Goal: Task Accomplishment & Management: Complete application form

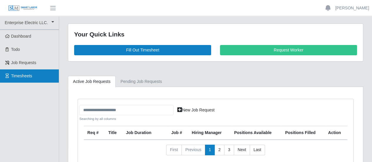
click at [20, 74] on span "Timesheets" at bounding box center [21, 76] width 21 height 5
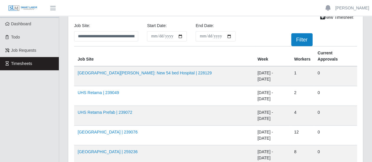
scroll to position [29, 0]
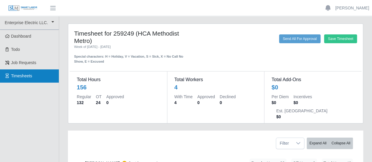
click at [24, 75] on span "Timesheets" at bounding box center [21, 76] width 21 height 5
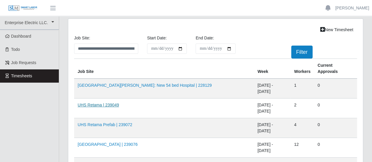
click at [99, 103] on link "UHS Retama | 239049" at bounding box center [98, 105] width 41 height 5
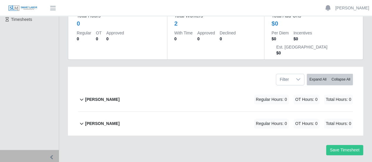
scroll to position [59, 0]
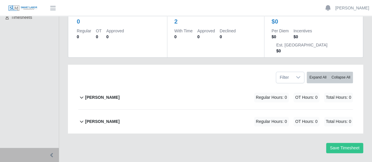
click at [107, 94] on b "[PERSON_NAME]" at bounding box center [102, 97] width 34 height 6
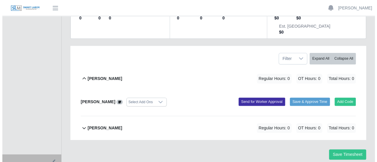
scroll to position [84, 0]
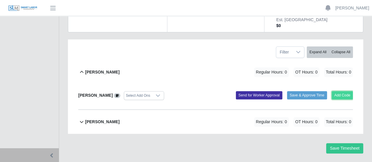
click at [342, 91] on button "Add Code" at bounding box center [342, 95] width 21 height 8
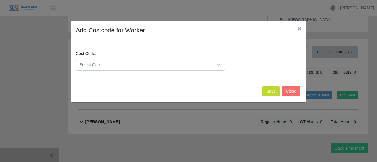
click at [147, 64] on span "Select One" at bounding box center [144, 64] width 137 height 11
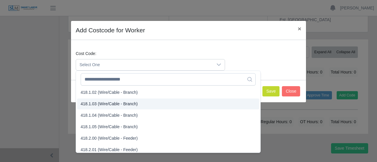
scroll to position [294, 0]
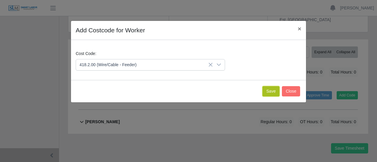
click at [275, 90] on button "Save" at bounding box center [270, 91] width 17 height 10
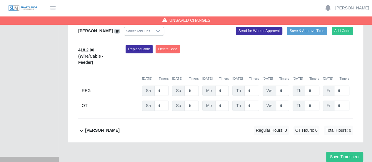
scroll to position [157, 0]
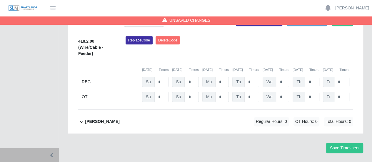
click at [95, 119] on b "Joel Gomes Valle" at bounding box center [102, 122] width 34 height 6
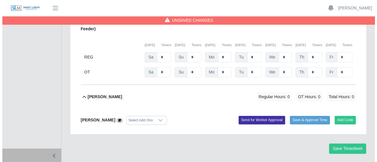
scroll to position [182, 0]
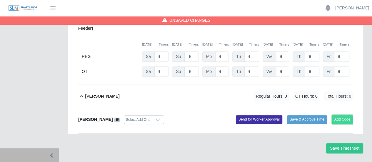
click at [339, 115] on button "Add Code" at bounding box center [342, 119] width 21 height 8
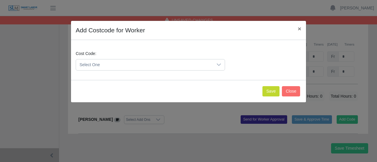
click at [115, 66] on span "Select One" at bounding box center [144, 64] width 137 height 11
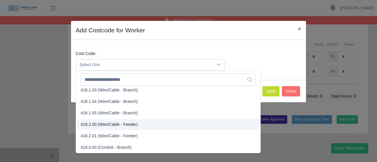
scroll to position [297, 0]
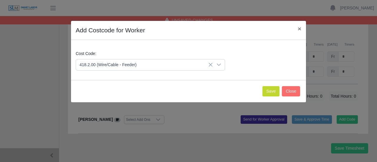
click at [94, 104] on span "418.2.00 (Wire/Cable - Feeder)" at bounding box center [109, 106] width 57 height 6
click at [271, 88] on button "Save" at bounding box center [270, 91] width 17 height 10
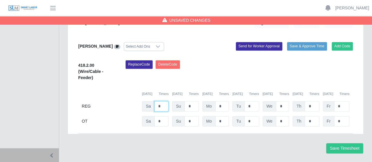
drag, startPoint x: 162, startPoint y: 89, endPoint x: 149, endPoint y: 89, distance: 12.9
click at [149, 101] on div "Sa *" at bounding box center [155, 106] width 26 height 10
type input "*"
drag, startPoint x: 227, startPoint y: 93, endPoint x: 215, endPoint y: 91, distance: 12.8
click at [215, 101] on div "Mo *" at bounding box center [215, 106] width 26 height 10
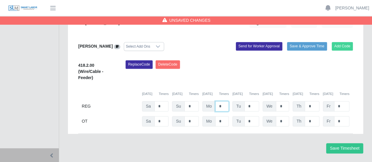
type input "*"
click at [345, 42] on button "Add Code" at bounding box center [342, 46] width 21 height 8
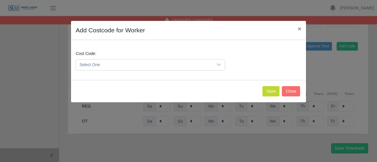
click at [129, 66] on span "Select One" at bounding box center [144, 64] width 137 height 11
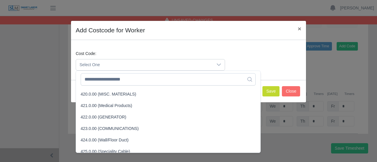
scroll to position [471, 0]
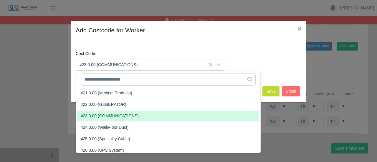
click at [96, 116] on span "423.0.00 (COMMUNICATIONS)" at bounding box center [110, 116] width 58 height 6
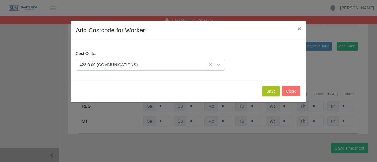
click at [272, 90] on button "Save" at bounding box center [270, 91] width 17 height 10
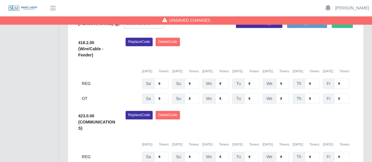
scroll to position [270, 0]
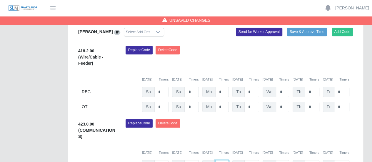
drag, startPoint x: 223, startPoint y: 149, endPoint x: 215, endPoint y: 147, distance: 7.7
click at [215, 160] on input "*" at bounding box center [222, 165] width 14 height 10
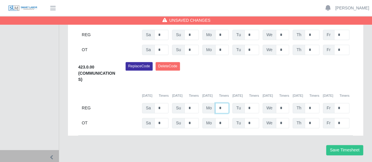
scroll to position [329, 0]
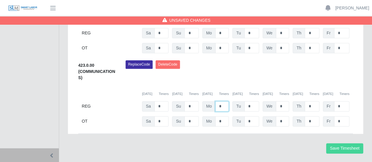
type input "*"
click at [344, 143] on button "Save Timesheet" at bounding box center [344, 148] width 37 height 10
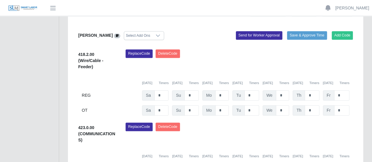
scroll to position [300, 0]
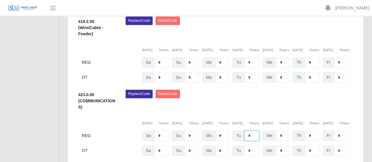
click at [247, 131] on input "*" at bounding box center [251, 136] width 15 height 10
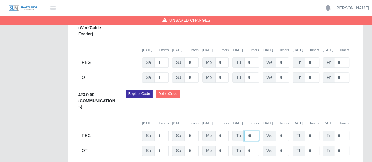
type input "**"
click at [289, 131] on div "REG Sa * Su * Mo * Tu ** We * Th * Fr *" at bounding box center [215, 136] width 275 height 10
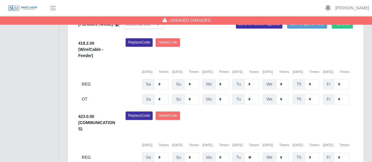
scroll to position [270, 0]
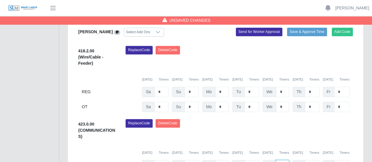
click at [278, 160] on input "*" at bounding box center [282, 165] width 13 height 10
type input "**"
click at [311, 160] on input "*" at bounding box center [312, 165] width 14 height 10
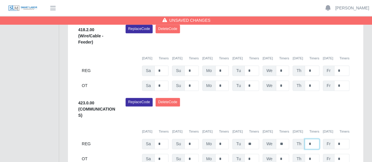
scroll to position [300, 0]
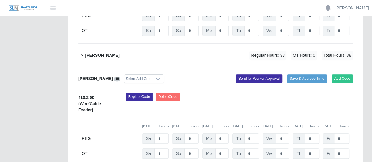
scroll to position [270, 0]
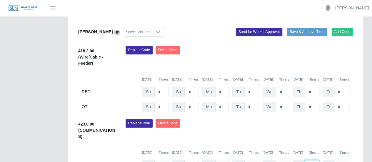
drag, startPoint x: 311, startPoint y: 149, endPoint x: 300, endPoint y: 148, distance: 10.3
click at [300, 160] on div "Th *" at bounding box center [306, 165] width 26 height 10
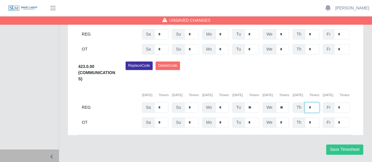
scroll to position [329, 0]
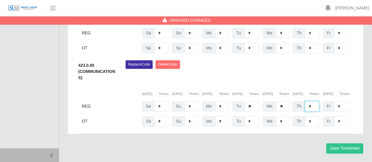
type input "*"
drag, startPoint x: 313, startPoint y: 107, endPoint x: 301, endPoint y: 104, distance: 12.4
click at [301, 116] on div "Th *" at bounding box center [306, 121] width 26 height 10
type input "*"
click at [346, 116] on input "*" at bounding box center [341, 121] width 15 height 10
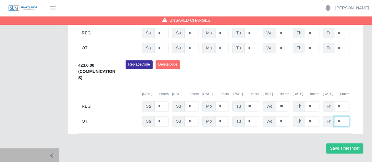
drag, startPoint x: 341, startPoint y: 105, endPoint x: 335, endPoint y: 104, distance: 5.3
click at [335, 116] on input "*" at bounding box center [341, 121] width 15 height 10
type input "*"
click at [348, 143] on button "Save Timesheet" at bounding box center [344, 148] width 37 height 10
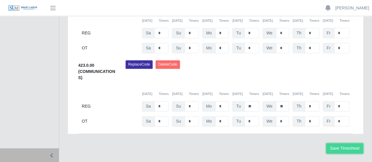
click at [348, 143] on button "Save Timesheet" at bounding box center [344, 148] width 37 height 10
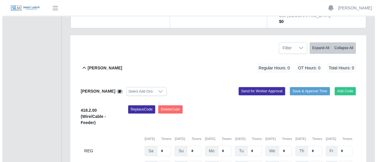
scroll to position [94, 0]
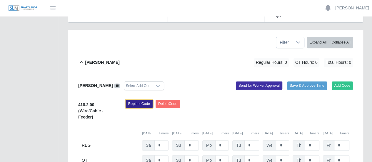
click at [144, 100] on button "Replace Code" at bounding box center [139, 104] width 27 height 8
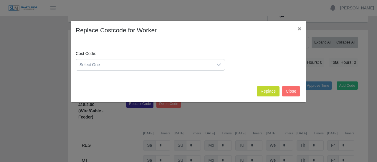
click at [121, 67] on span "Select One" at bounding box center [144, 64] width 137 height 11
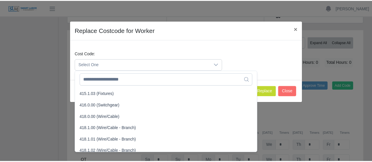
scroll to position [235, 0]
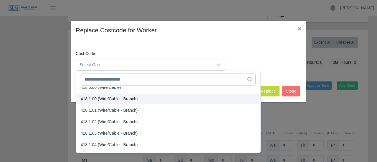
click at [105, 102] on span "418.1.00 (Wire/Cable - Branch)" at bounding box center [109, 99] width 57 height 6
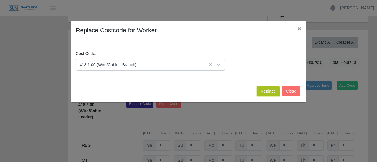
click at [267, 89] on button "Replace" at bounding box center [268, 91] width 23 height 10
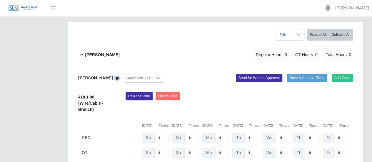
scroll to position [94, 0]
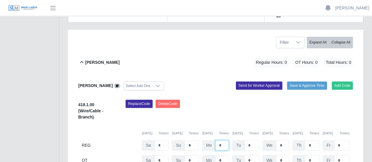
drag, startPoint x: 224, startPoint y: 133, endPoint x: 212, endPoint y: 131, distance: 11.3
click at [212, 140] on div "Mo *" at bounding box center [215, 145] width 26 height 10
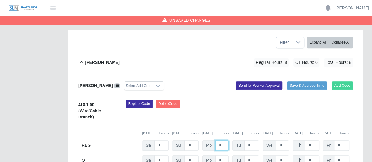
type input "*"
click at [340, 81] on button "Add Code" at bounding box center [342, 85] width 21 height 8
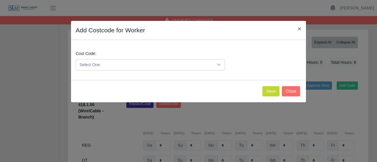
click at [99, 65] on span "Select One" at bounding box center [144, 64] width 137 height 11
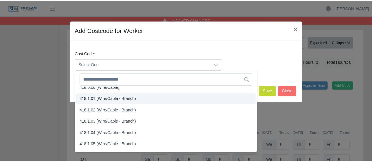
scroll to position [265, 0]
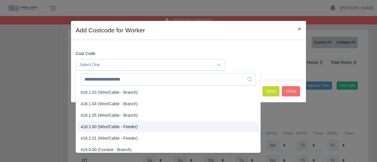
click at [88, 127] on span "418.2.00 (Wire/Cable - Feeder)" at bounding box center [109, 127] width 57 height 6
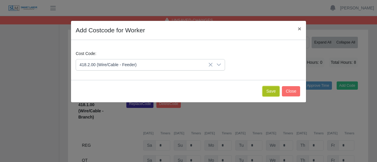
click at [273, 91] on button "Save" at bounding box center [270, 91] width 17 height 10
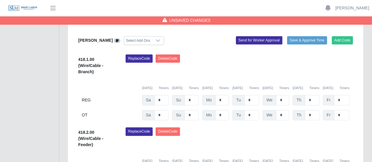
scroll to position [152, 0]
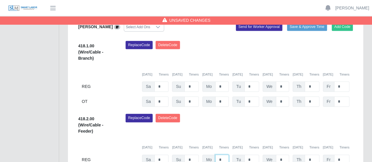
drag, startPoint x: 221, startPoint y: 144, endPoint x: 207, endPoint y: 139, distance: 14.6
click at [207, 139] on div "418.2.00 (Wire/Cable - Feeder) Replace Code Delete Code 10/04/2025 Timers 10/05…" at bounding box center [215, 147] width 275 height 66
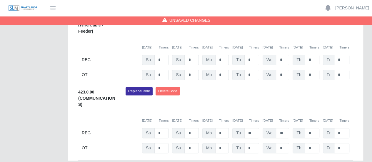
scroll to position [402, 0]
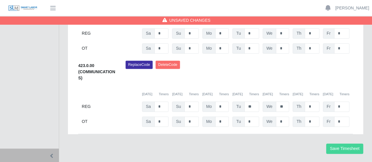
type input "*"
click at [341, 144] on button "Save Timesheet" at bounding box center [344, 149] width 37 height 10
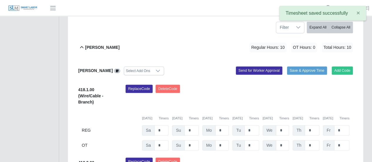
scroll to position [118, 0]
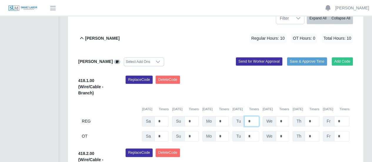
drag, startPoint x: 254, startPoint y: 108, endPoint x: 247, endPoint y: 106, distance: 7.2
click at [247, 116] on input "*" at bounding box center [251, 121] width 15 height 10
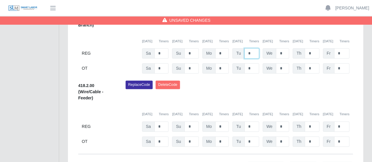
scroll to position [177, 0]
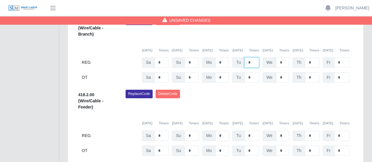
type input "*"
drag, startPoint x: 256, startPoint y: 121, endPoint x: 245, endPoint y: 120, distance: 10.6
click at [245, 131] on input "*" at bounding box center [251, 136] width 15 height 10
type input "*"
click at [283, 131] on input "*" at bounding box center [282, 136] width 13 height 10
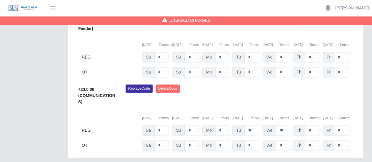
scroll to position [402, 0]
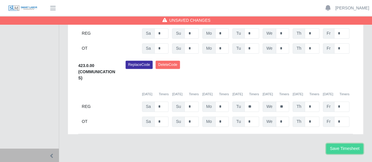
click at [355, 144] on button "Save Timesheet" at bounding box center [344, 149] width 37 height 10
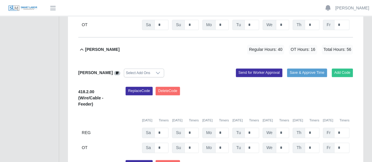
scroll to position [284, 0]
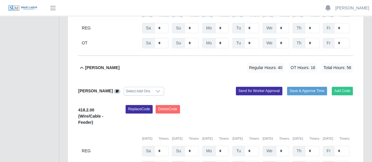
click at [257, 136] on button "Timers" at bounding box center [254, 138] width 10 height 5
drag, startPoint x: 12, startPoint y: 113, endPoint x: 24, endPoint y: 31, distance: 82.8
click at [0, 42] on div "Enterprise Electric LLC. Enterprise Electric LLC. Dashboard Todo Job Requests T…" at bounding box center [186, 6] width 372 height 549
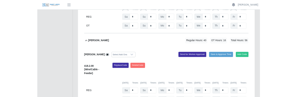
scroll to position [289, 0]
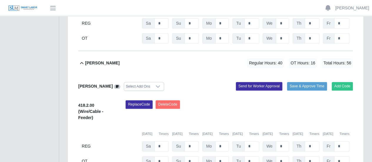
drag, startPoint x: 286, startPoint y: 33, endPoint x: 306, endPoint y: 7, distance: 32.3
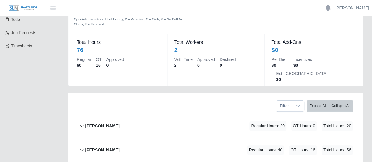
scroll to position [29, 0]
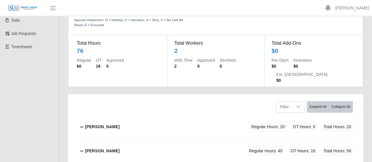
click at [107, 148] on b "[PERSON_NAME]" at bounding box center [102, 151] width 34 height 6
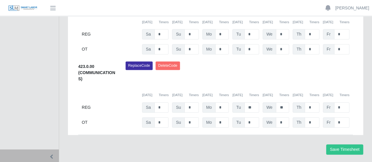
scroll to position [230, 0]
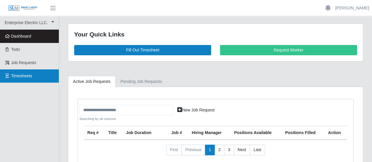
click at [25, 77] on span "Timesheets" at bounding box center [21, 76] width 21 height 5
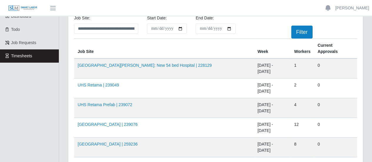
scroll to position [29, 0]
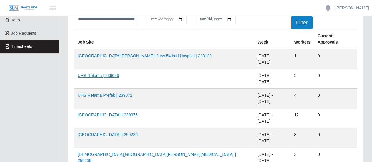
click at [99, 73] on link "UHS Retama | 239049" at bounding box center [98, 75] width 41 height 5
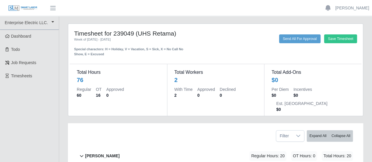
click at [111, 153] on b "[PERSON_NAME]" at bounding box center [102, 156] width 34 height 6
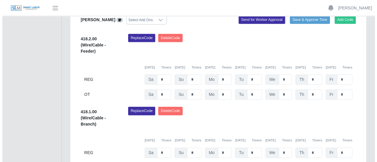
scroll to position [147, 0]
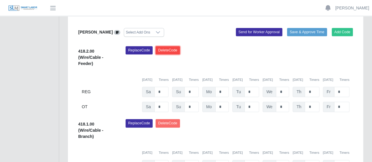
click at [169, 46] on button "Delete Code" at bounding box center [168, 50] width 24 height 8
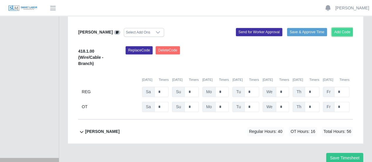
click at [344, 28] on button "Add Code" at bounding box center [342, 32] width 21 height 8
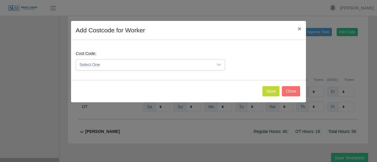
click at [116, 67] on span "Select One" at bounding box center [144, 64] width 137 height 11
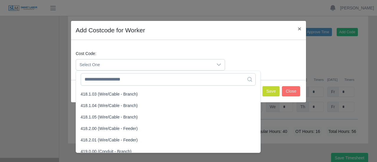
scroll to position [294, 0]
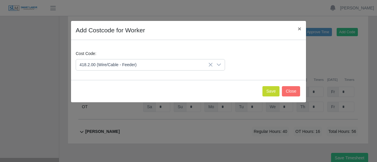
click at [95, 100] on span "418.2.00 (Wire/Cable - Feeder)" at bounding box center [109, 97] width 57 height 6
click at [273, 94] on button "Save" at bounding box center [270, 91] width 17 height 10
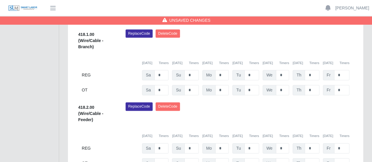
scroll to position [161, 0]
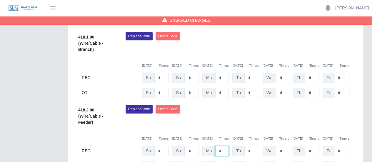
drag, startPoint x: 224, startPoint y: 137, endPoint x: 206, endPoint y: 134, distance: 18.4
click at [206, 146] on div "Mo *" at bounding box center [215, 151] width 26 height 10
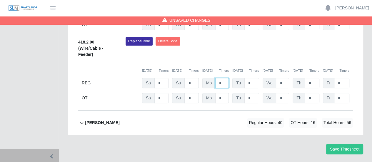
scroll to position [230, 0]
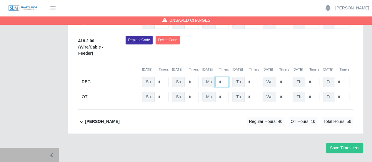
type input "*"
click at [110, 119] on b "Joel Gomes Valle" at bounding box center [102, 122] width 34 height 6
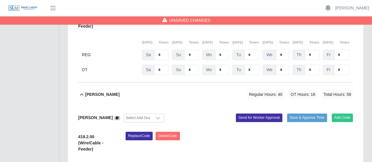
scroll to position [255, 0]
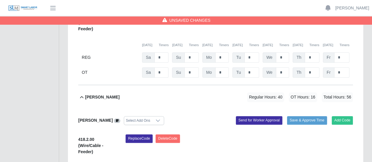
click at [84, 94] on icon at bounding box center [81, 97] width 7 height 7
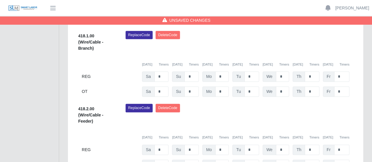
scroll to position [172, 0]
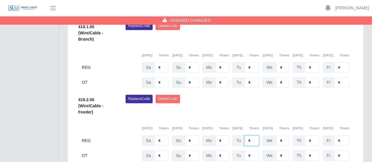
drag, startPoint x: 251, startPoint y: 126, endPoint x: 228, endPoint y: 122, distance: 23.3
click at [236, 136] on div "Tu *" at bounding box center [245, 141] width 26 height 10
type input "*"
click at [278, 62] on input "*" at bounding box center [282, 67] width 13 height 10
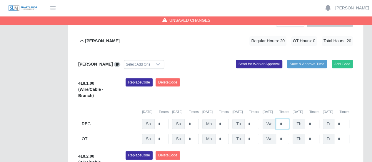
scroll to position [113, 0]
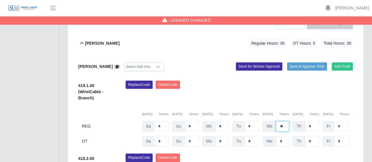
type input "**"
click at [313, 121] on input "*" at bounding box center [312, 126] width 14 height 10
drag, startPoint x: 320, startPoint y: 112, endPoint x: 291, endPoint y: 106, distance: 30.2
click at [291, 106] on div "418.1.00 (Wire/Cable - Branch) Replace Code Delete Code 10/04/2025 Timers 10/05…" at bounding box center [215, 114] width 275 height 66
click at [315, 121] on input "*" at bounding box center [312, 126] width 14 height 10
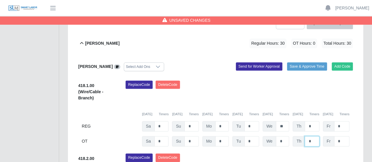
drag, startPoint x: 313, startPoint y: 125, endPoint x: 320, endPoint y: 124, distance: 6.8
click at [314, 136] on input "*" at bounding box center [312, 141] width 14 height 10
drag, startPoint x: 314, startPoint y: 111, endPoint x: 307, endPoint y: 111, distance: 7.7
click at [307, 121] on input "*" at bounding box center [312, 126] width 14 height 10
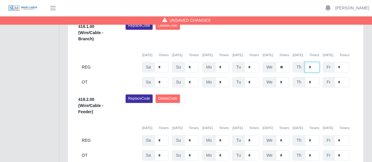
scroll to position [201, 0]
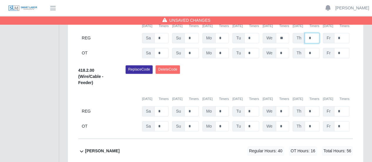
type input "*"
drag, startPoint x: 314, startPoint y: 99, endPoint x: 308, endPoint y: 98, distance: 6.4
click at [308, 106] on input "*" at bounding box center [312, 111] width 14 height 10
type input "*"
click at [346, 106] on input "*" at bounding box center [341, 111] width 15 height 10
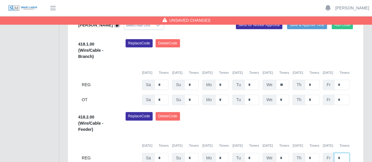
scroll to position [142, 0]
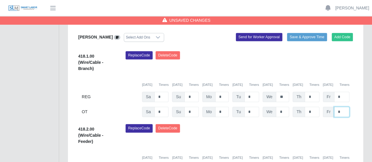
drag, startPoint x: 343, startPoint y: 95, endPoint x: 330, endPoint y: 95, distance: 13.5
click at [330, 107] on div "Fr *" at bounding box center [336, 112] width 26 height 10
type input "*"
click at [344, 92] on input "*" at bounding box center [341, 97] width 15 height 10
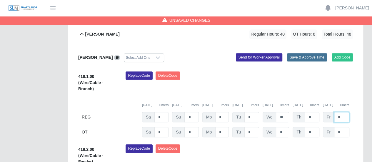
scroll to position [113, 0]
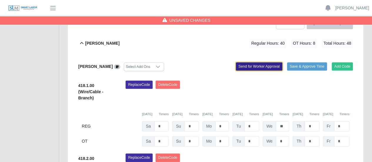
click at [253, 62] on button "Send for Worker Approval" at bounding box center [259, 66] width 46 height 8
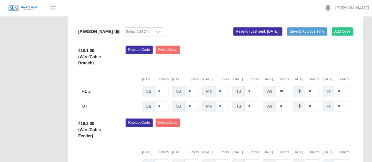
scroll to position [142, 0]
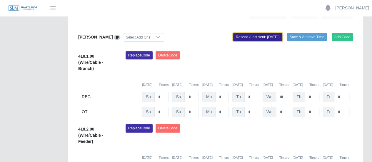
click at [264, 33] on button "Resend (Last sent: 10/10/2025)" at bounding box center [257, 37] width 49 height 8
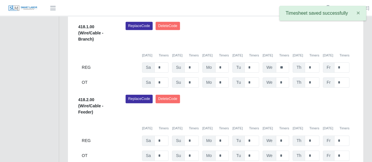
scroll to position [230, 0]
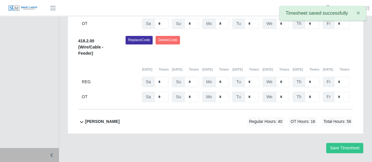
click at [101, 117] on div "Joel Gomes Valle" at bounding box center [102, 122] width 34 height 10
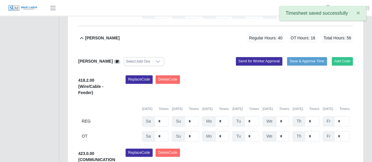
scroll to position [314, 0]
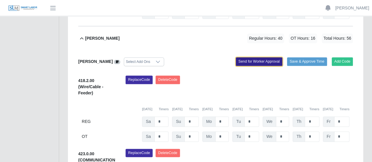
click at [254, 57] on button "Send for Worker Approval" at bounding box center [259, 61] width 46 height 8
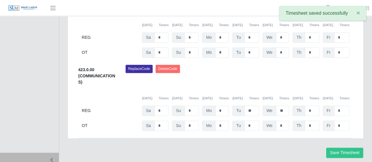
scroll to position [402, 0]
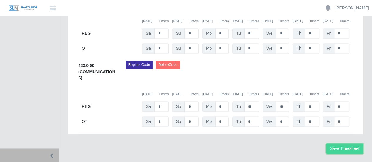
click at [344, 144] on button "Save Timesheet" at bounding box center [344, 149] width 37 height 10
click at [355, 144] on button "Save Timesheet" at bounding box center [344, 149] width 37 height 10
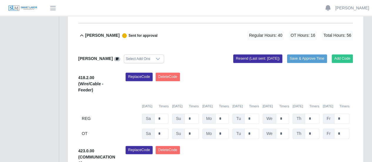
scroll to position [284, 0]
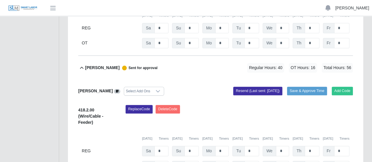
click at [344, 10] on link "[PERSON_NAME]" at bounding box center [352, 8] width 34 height 6
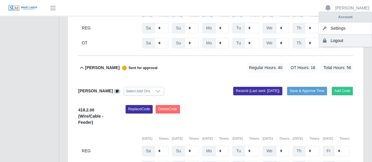
click at [336, 41] on link "Logout" at bounding box center [345, 41] width 53 height 12
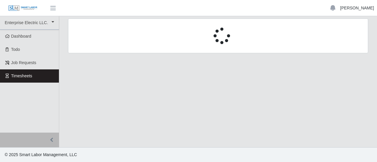
click at [352, 8] on link "[PERSON_NAME]" at bounding box center [357, 8] width 34 height 6
